Goal: Transaction & Acquisition: Subscribe to service/newsletter

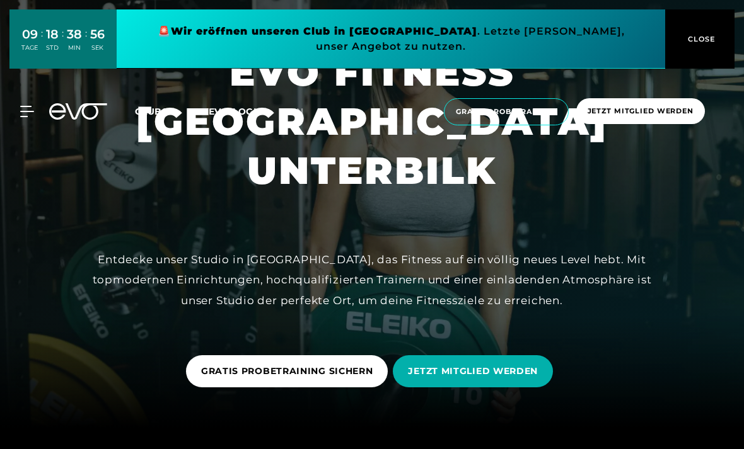
click at [150, 113] on span "Clubs" at bounding box center [151, 111] width 33 height 11
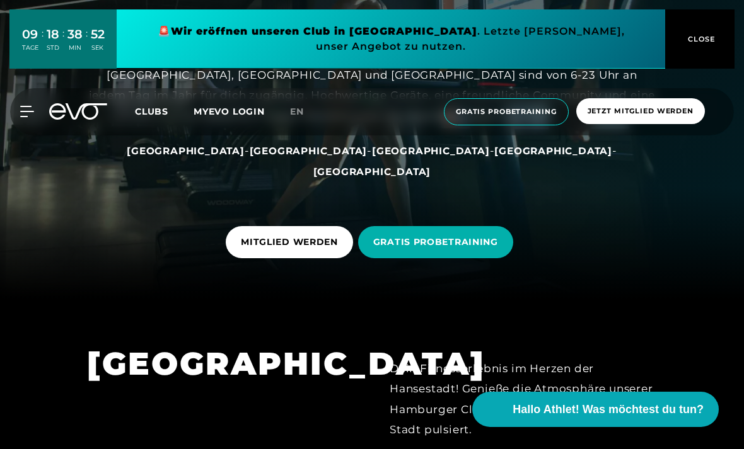
scroll to position [151, 0]
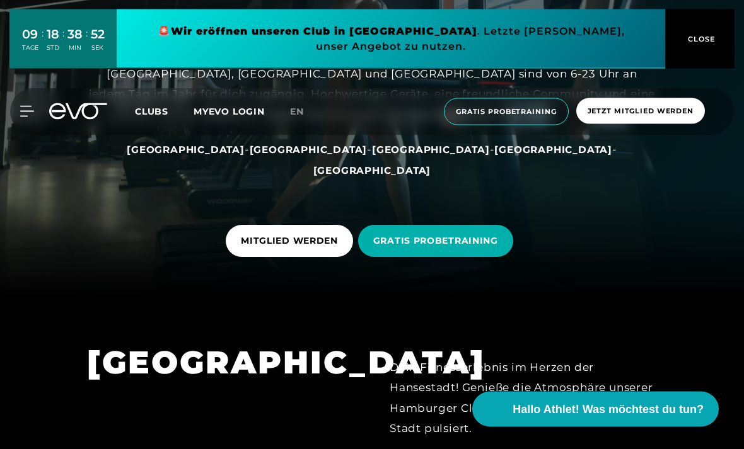
click at [287, 299] on div at bounding box center [372, 73] width 744 height 449
click at [311, 257] on span "MITGLIED WERDEN" at bounding box center [289, 241] width 127 height 32
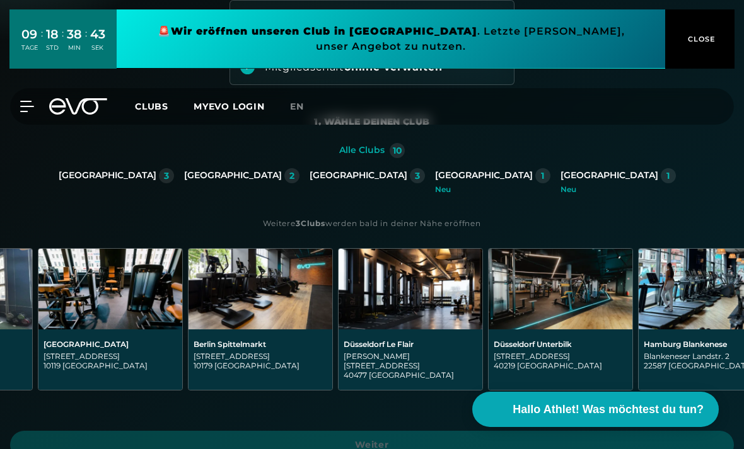
scroll to position [0, 123]
click at [581, 308] on img at bounding box center [560, 289] width 144 height 81
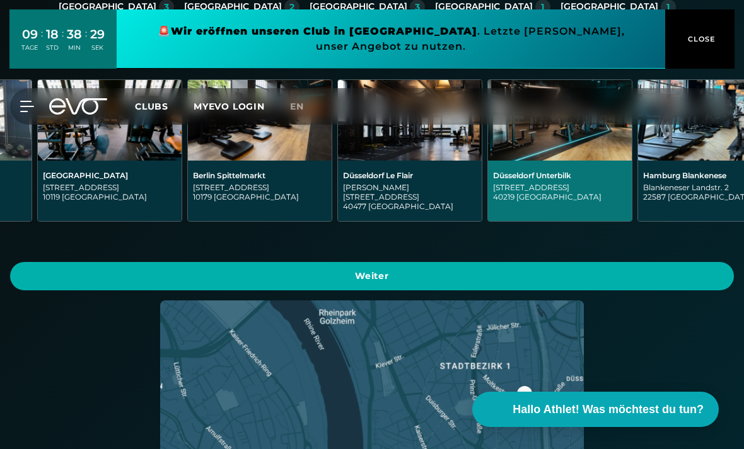
scroll to position [349, 0]
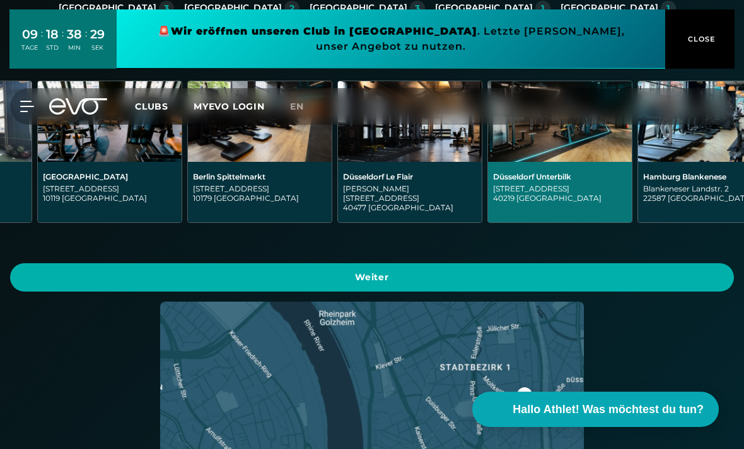
click at [440, 161] on img at bounding box center [410, 121] width 144 height 81
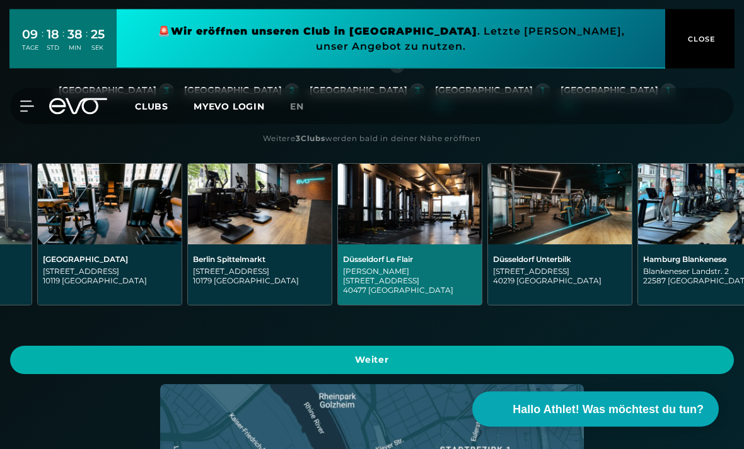
scroll to position [248, 0]
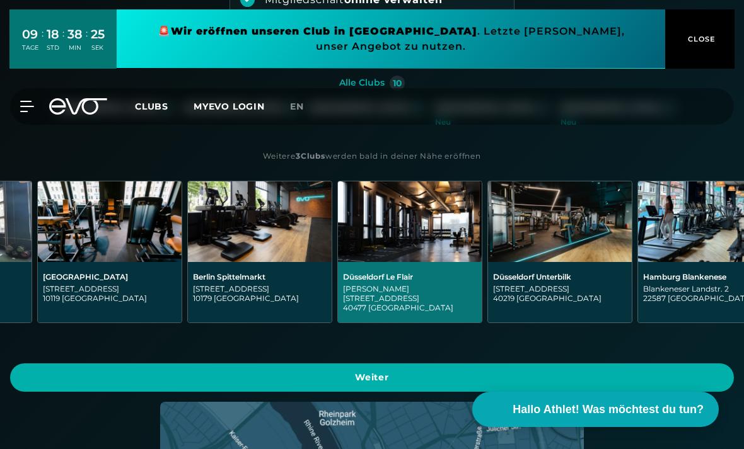
click at [562, 219] on img at bounding box center [560, 222] width 144 height 81
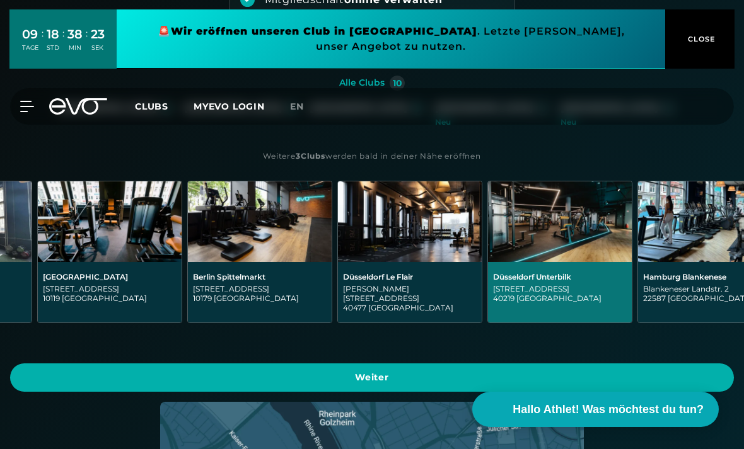
click at [596, 371] on span "Weiter" at bounding box center [371, 377] width 693 height 13
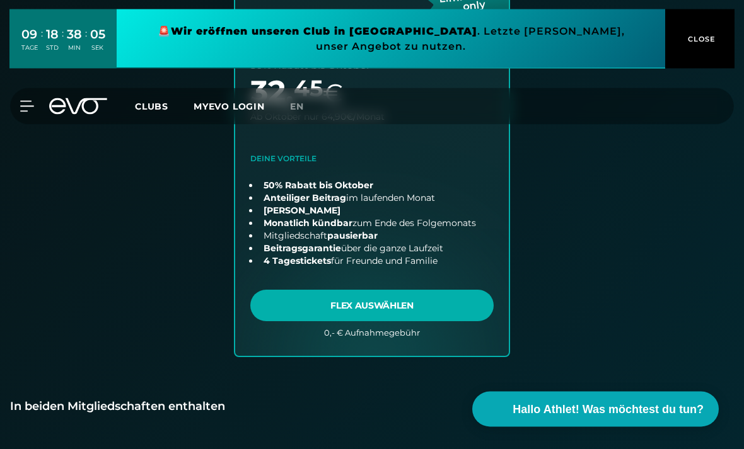
scroll to position [893, 0]
click at [416, 295] on link "choose plan" at bounding box center [372, 137] width 274 height 437
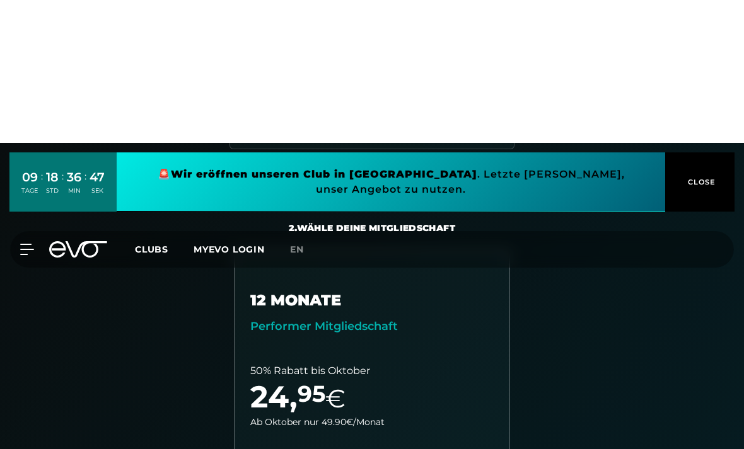
scroll to position [0, 0]
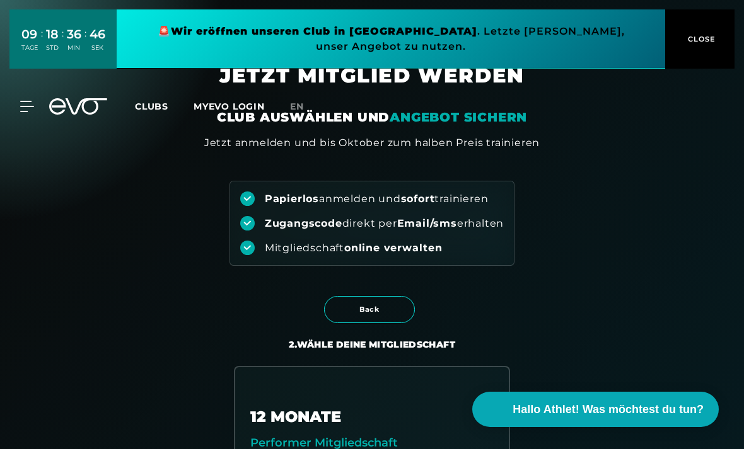
click at [86, 106] on icon at bounding box center [78, 106] width 58 height 16
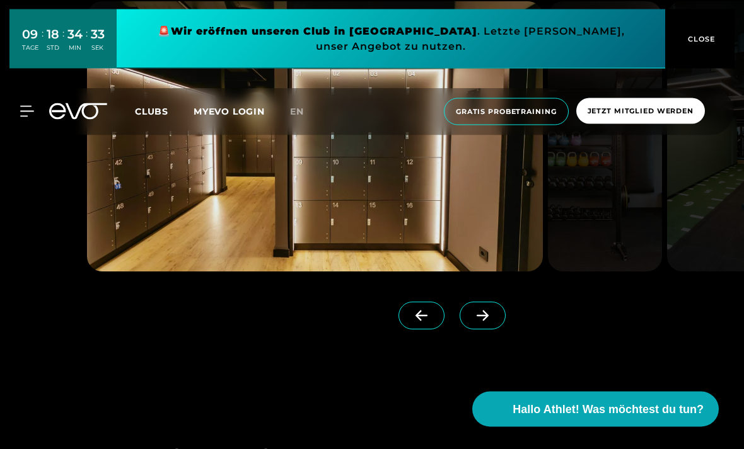
scroll to position [1058, 0]
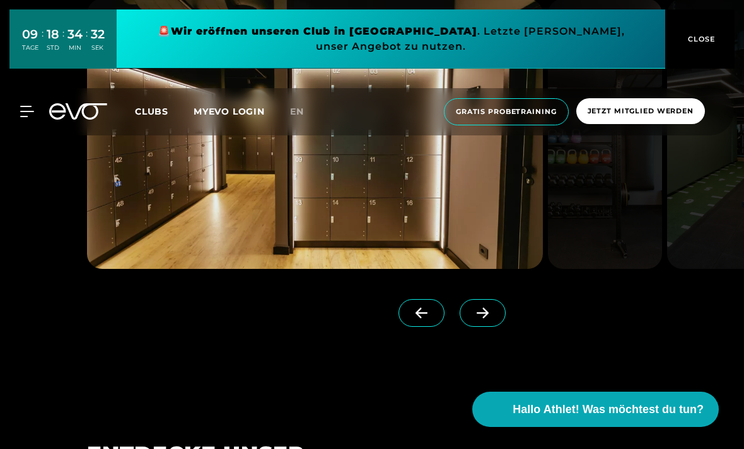
click at [489, 327] on span at bounding box center [483, 313] width 46 height 28
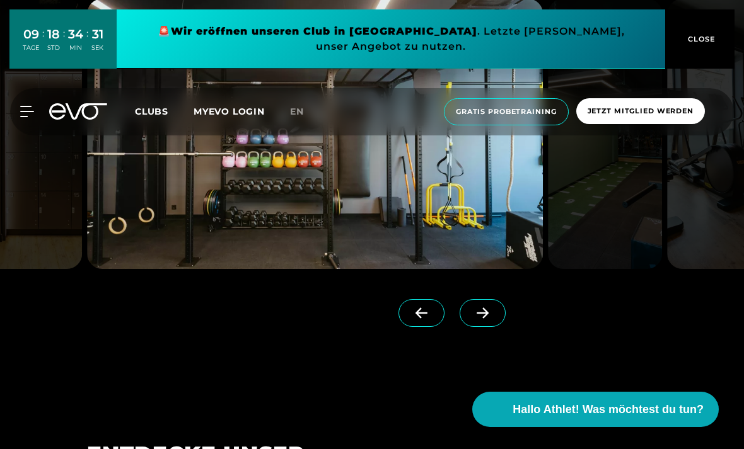
click at [495, 327] on span at bounding box center [483, 313] width 46 height 28
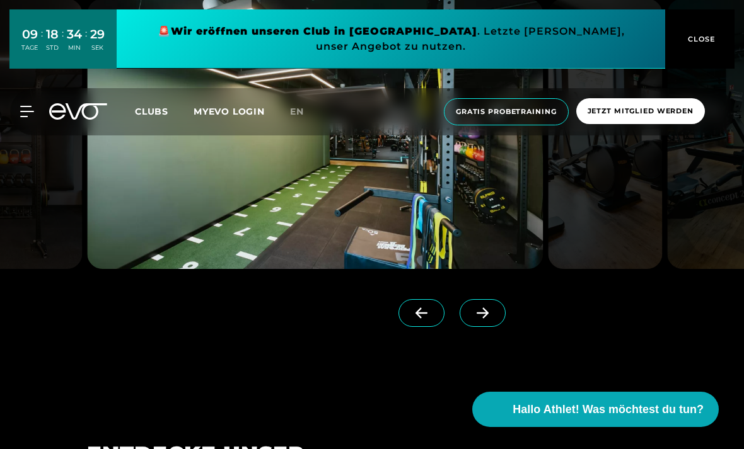
click at [491, 327] on span at bounding box center [483, 313] width 46 height 28
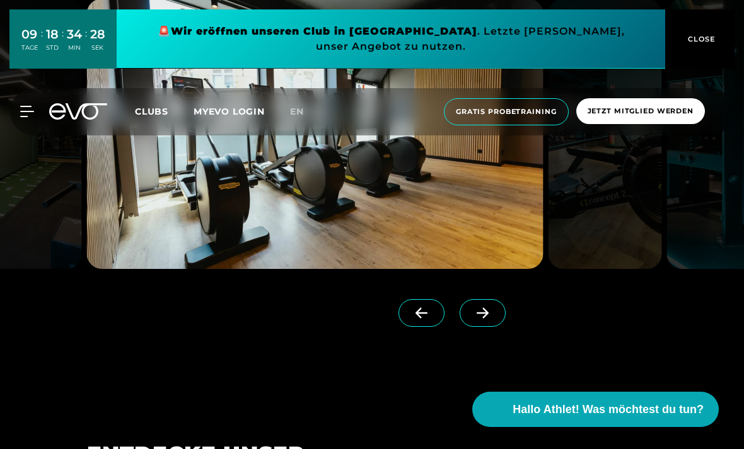
click at [485, 319] on icon at bounding box center [482, 313] width 22 height 11
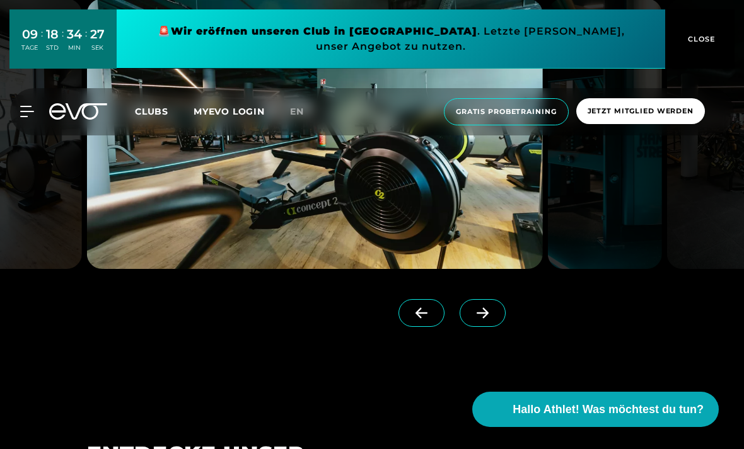
click at [485, 319] on icon at bounding box center [483, 313] width 12 height 11
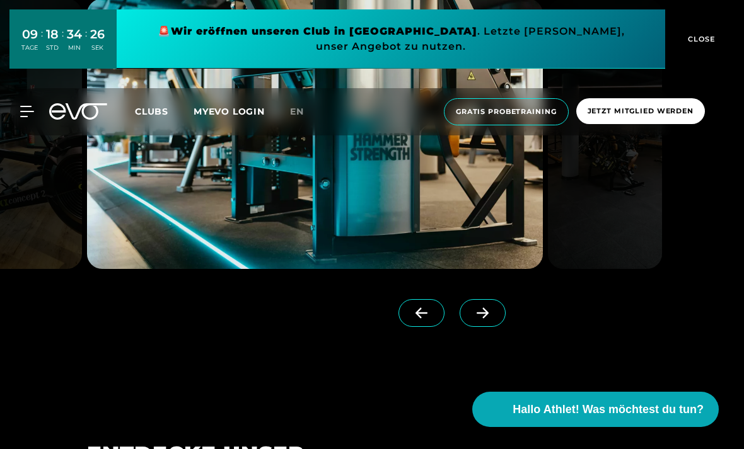
click at [480, 327] on span at bounding box center [483, 313] width 46 height 28
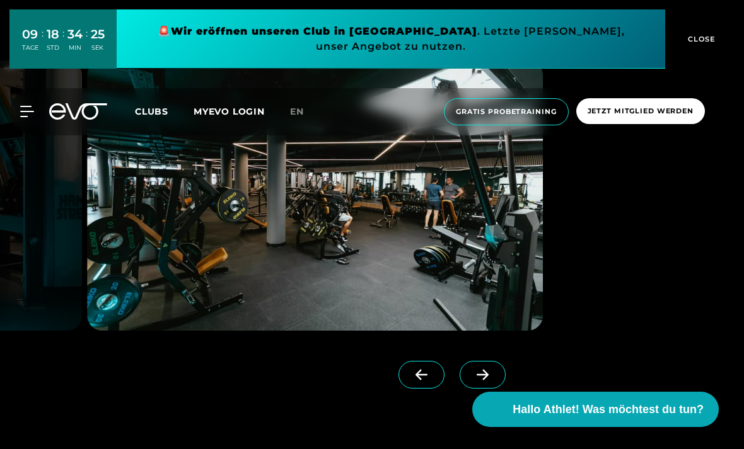
scroll to position [994, 0]
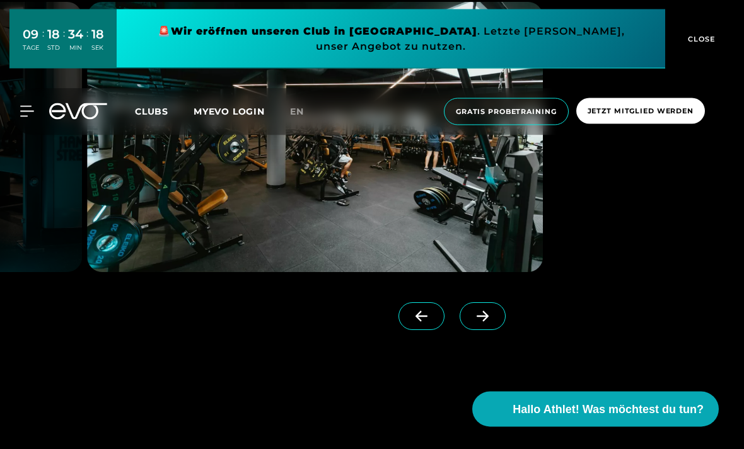
click at [494, 331] on span at bounding box center [483, 317] width 46 height 28
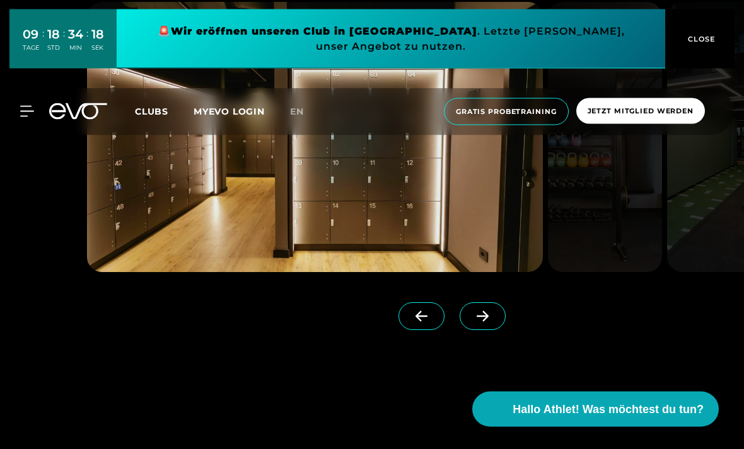
scroll to position [1055, 0]
click at [487, 330] on span at bounding box center [483, 317] width 46 height 28
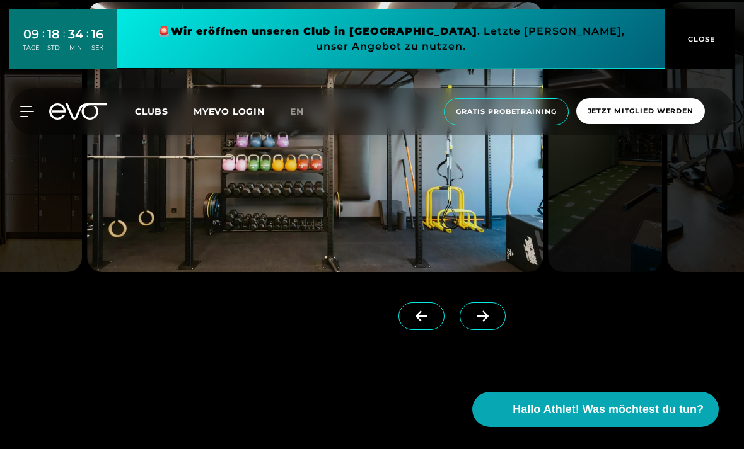
click at [491, 330] on span at bounding box center [483, 317] width 46 height 28
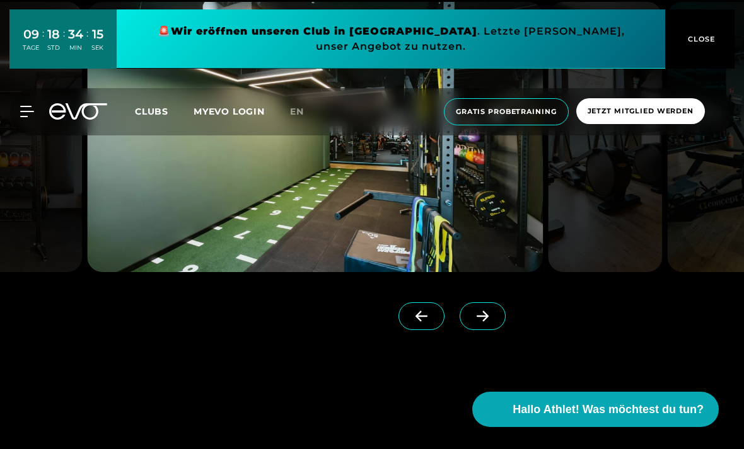
click at [485, 353] on div at bounding box center [286, 312] width 399 height 81
click at [488, 330] on span at bounding box center [483, 317] width 46 height 28
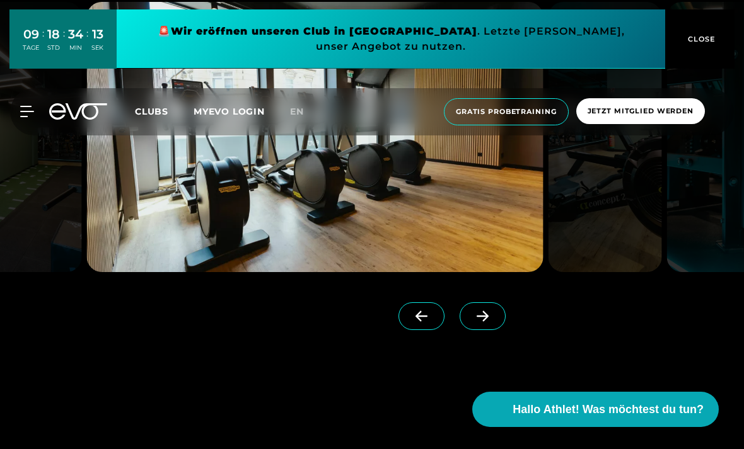
click at [485, 330] on span at bounding box center [483, 317] width 46 height 28
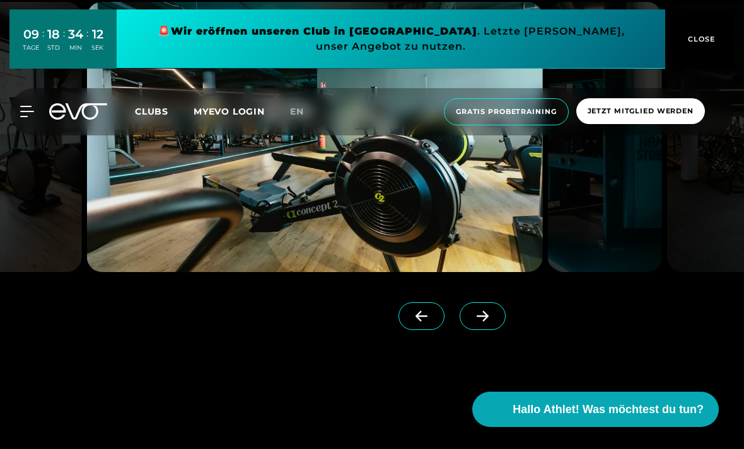
click at [487, 322] on icon at bounding box center [483, 316] width 12 height 11
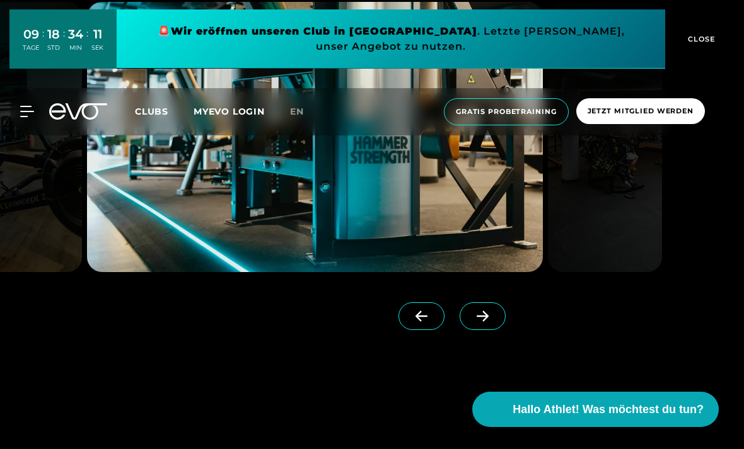
click at [481, 322] on icon at bounding box center [482, 316] width 22 height 11
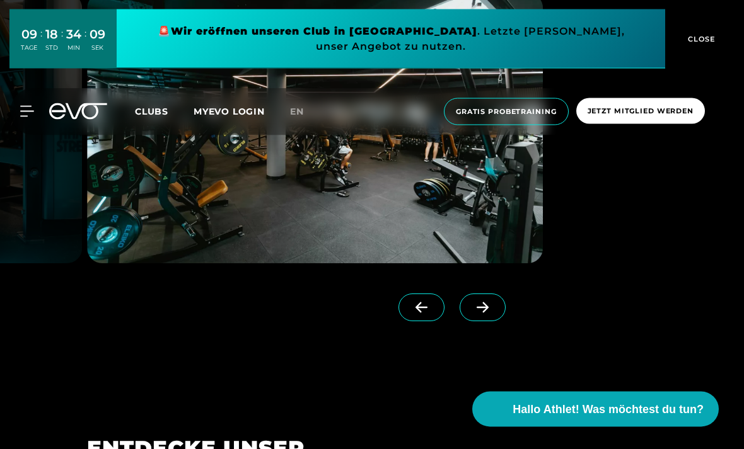
scroll to position [1064, 0]
click at [480, 313] on icon at bounding box center [482, 307] width 22 height 11
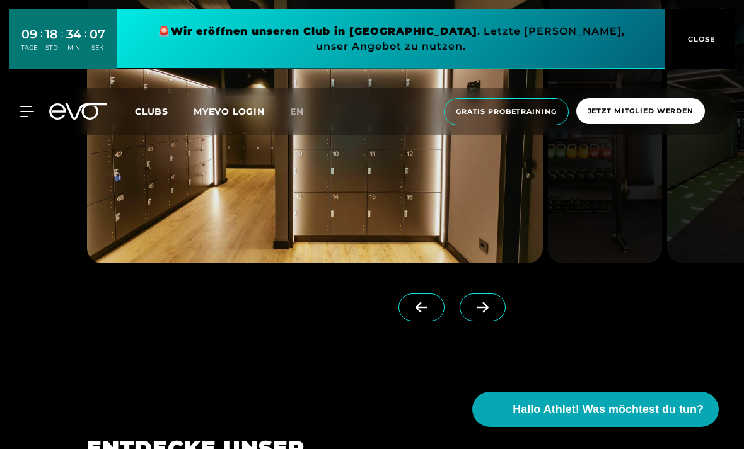
click at [480, 313] on icon at bounding box center [482, 307] width 22 height 11
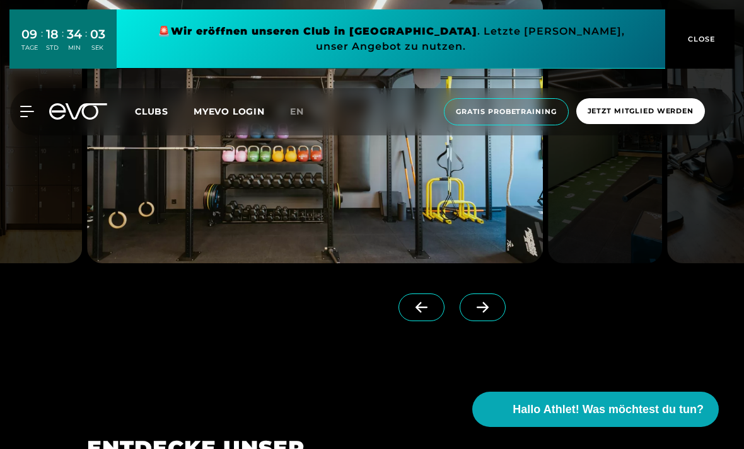
click at [476, 313] on icon at bounding box center [482, 307] width 22 height 11
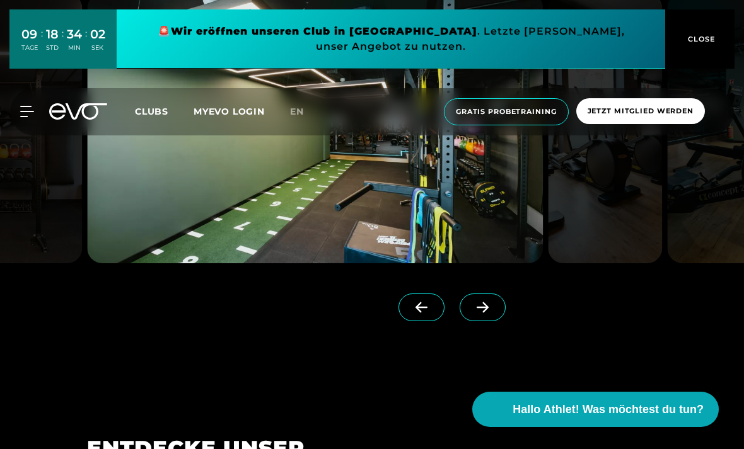
click at [483, 344] on div at bounding box center [286, 303] width 399 height 81
click at [499, 321] on span at bounding box center [483, 308] width 46 height 28
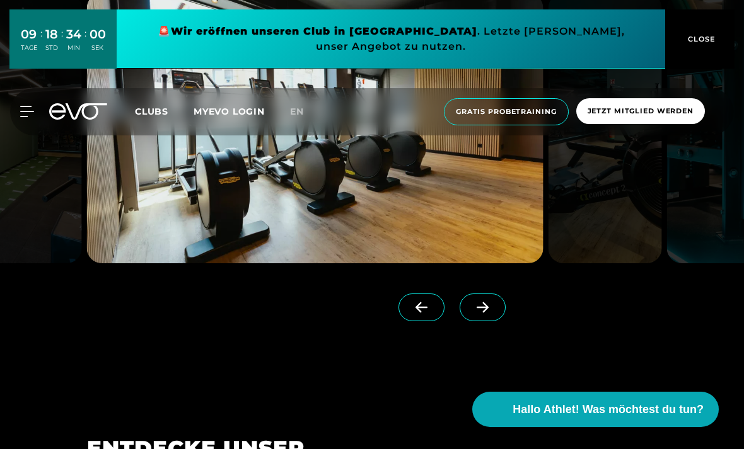
click at [483, 313] on icon at bounding box center [482, 307] width 22 height 11
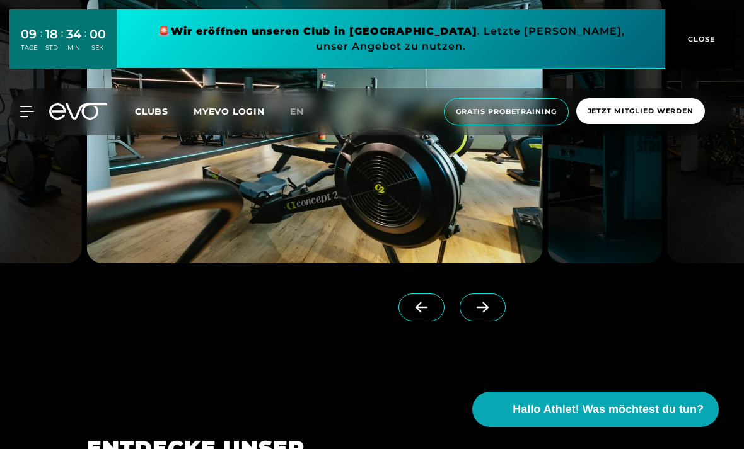
click at [491, 313] on icon at bounding box center [482, 307] width 22 height 11
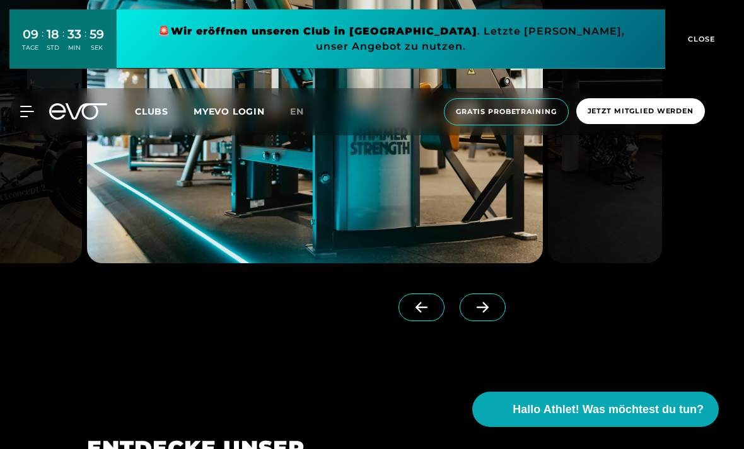
click at [486, 313] on icon at bounding box center [483, 308] width 12 height 11
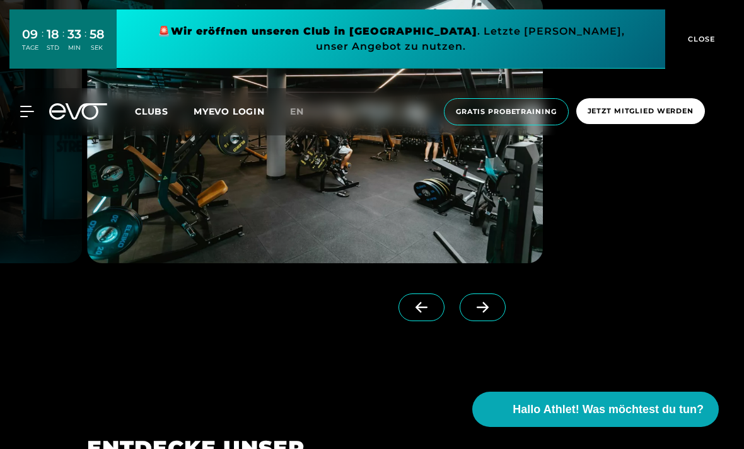
click at [482, 321] on span at bounding box center [483, 308] width 46 height 28
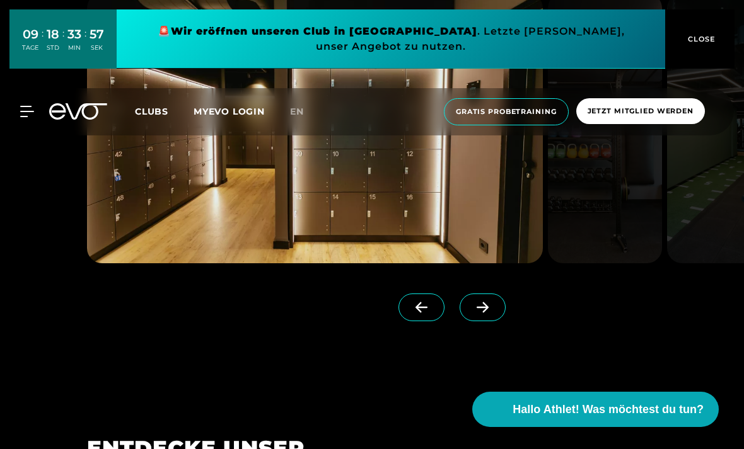
click at [414, 313] on icon at bounding box center [421, 307] width 22 height 11
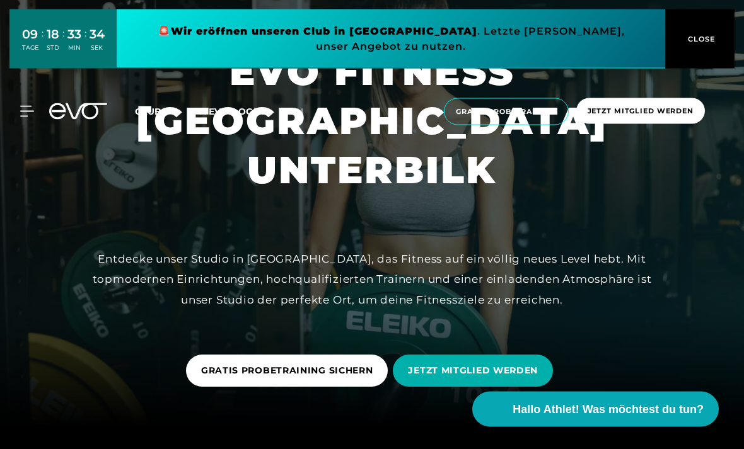
scroll to position [0, 0]
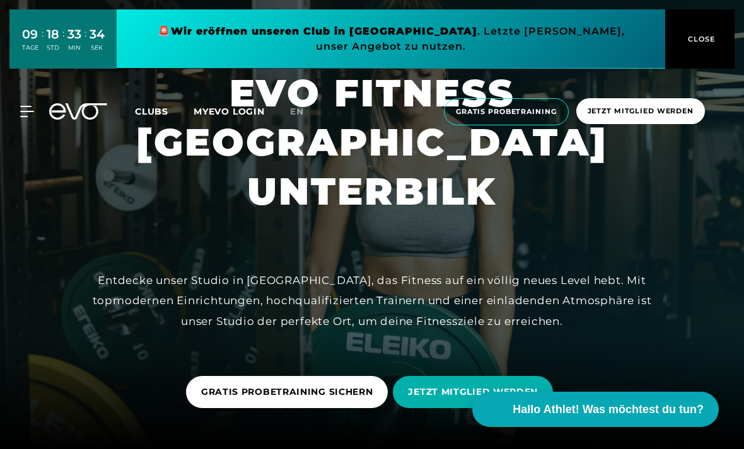
click at [645, 119] on span "Jetzt Mitglied werden" at bounding box center [640, 111] width 129 height 26
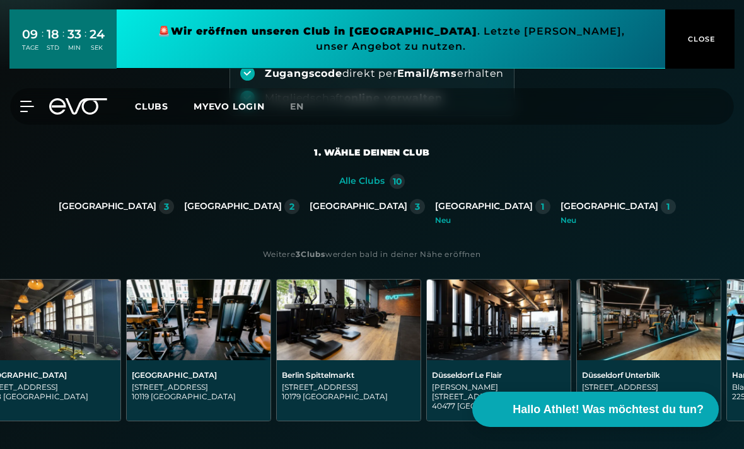
scroll to position [0, 38]
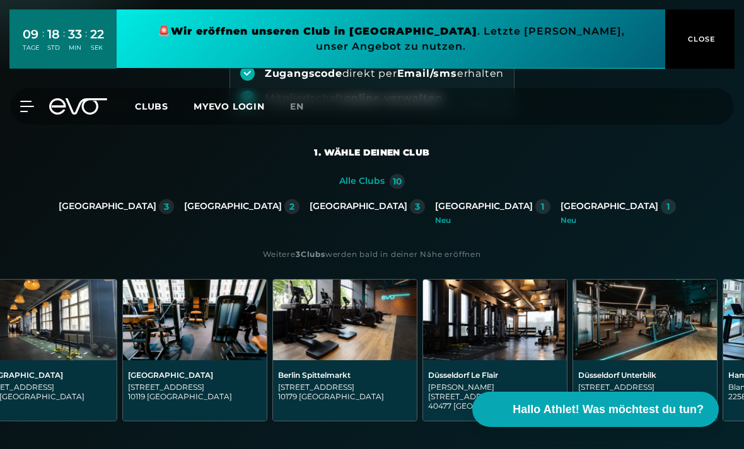
click at [625, 333] on img at bounding box center [645, 320] width 144 height 81
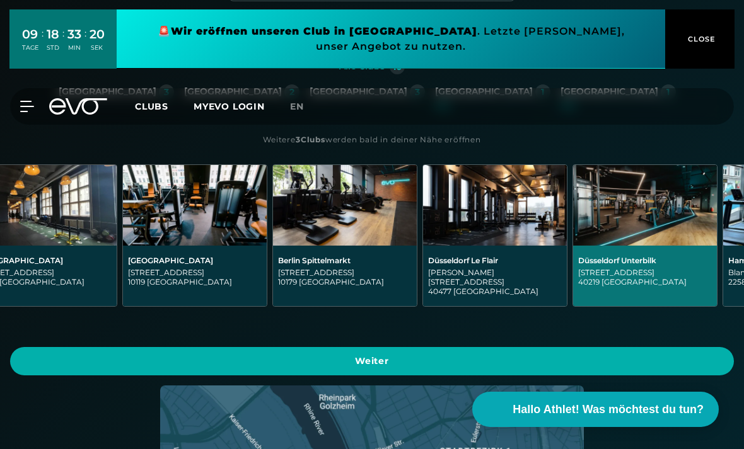
click at [523, 355] on span "Weiter" at bounding box center [371, 361] width 693 height 13
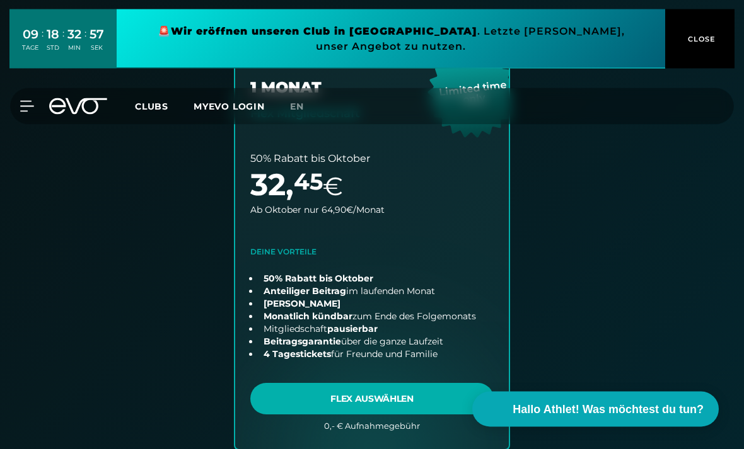
scroll to position [799, 0]
click at [320, 398] on link "choose plan" at bounding box center [372, 230] width 274 height 437
